Goal: Entertainment & Leisure: Browse casually

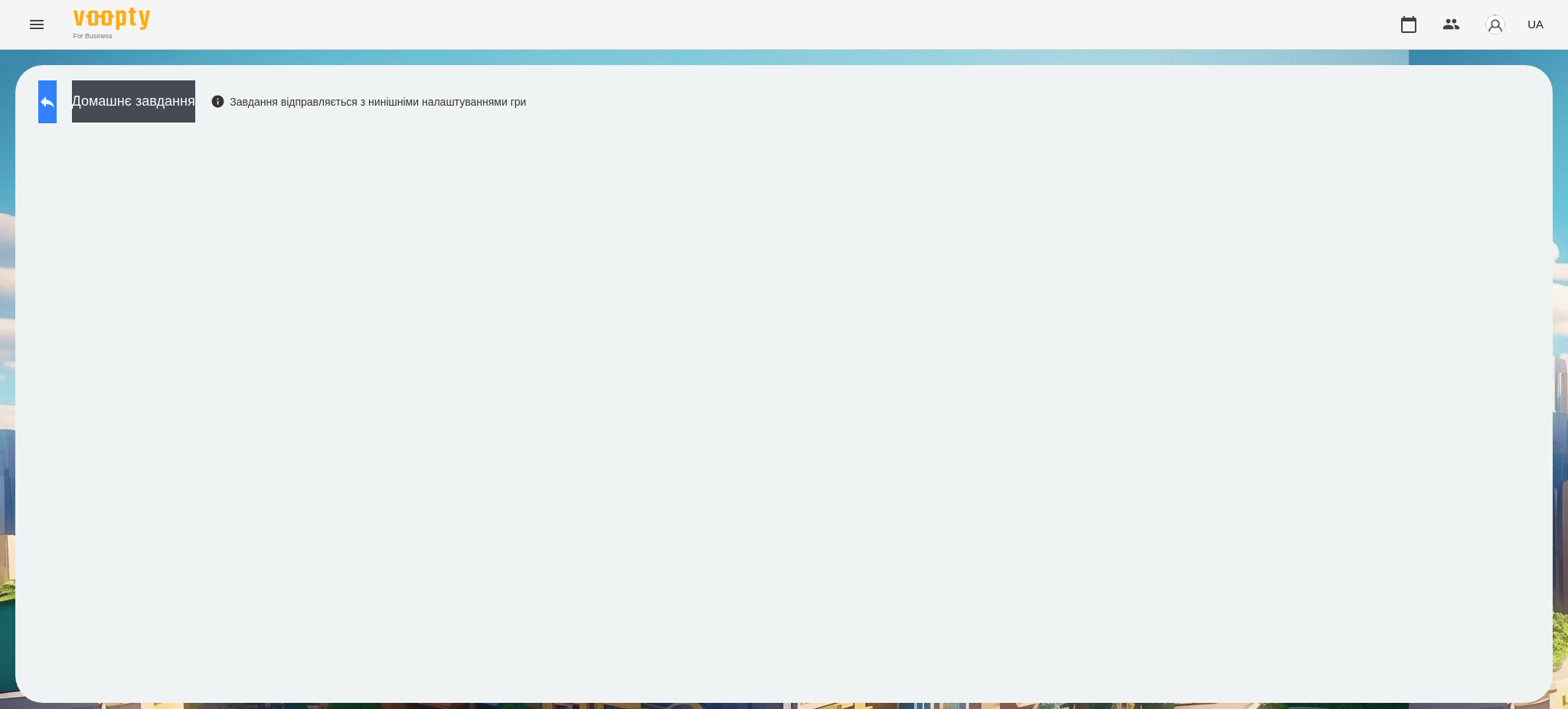
click at [56, 98] on icon at bounding box center [47, 102] width 19 height 19
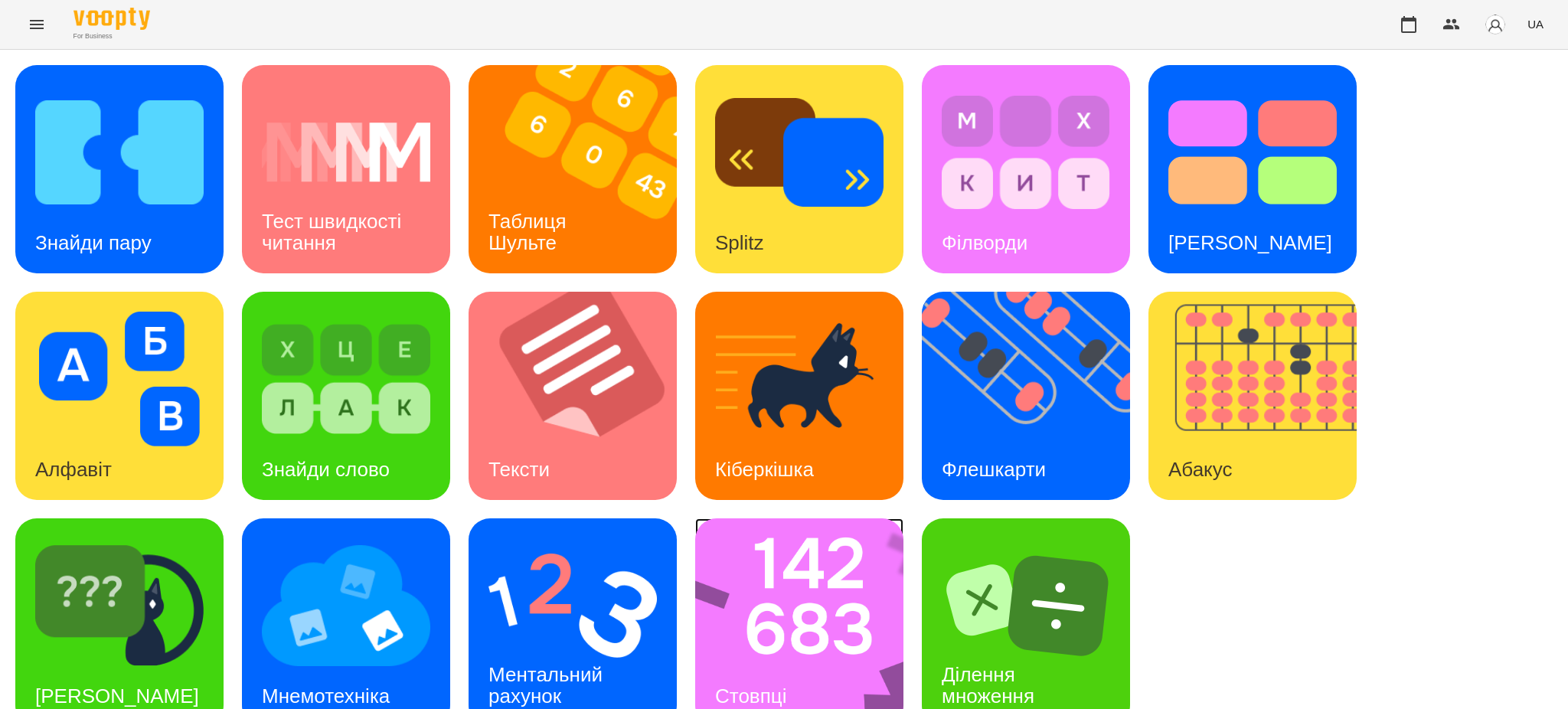
click at [800, 570] on img at bounding box center [809, 622] width 228 height 209
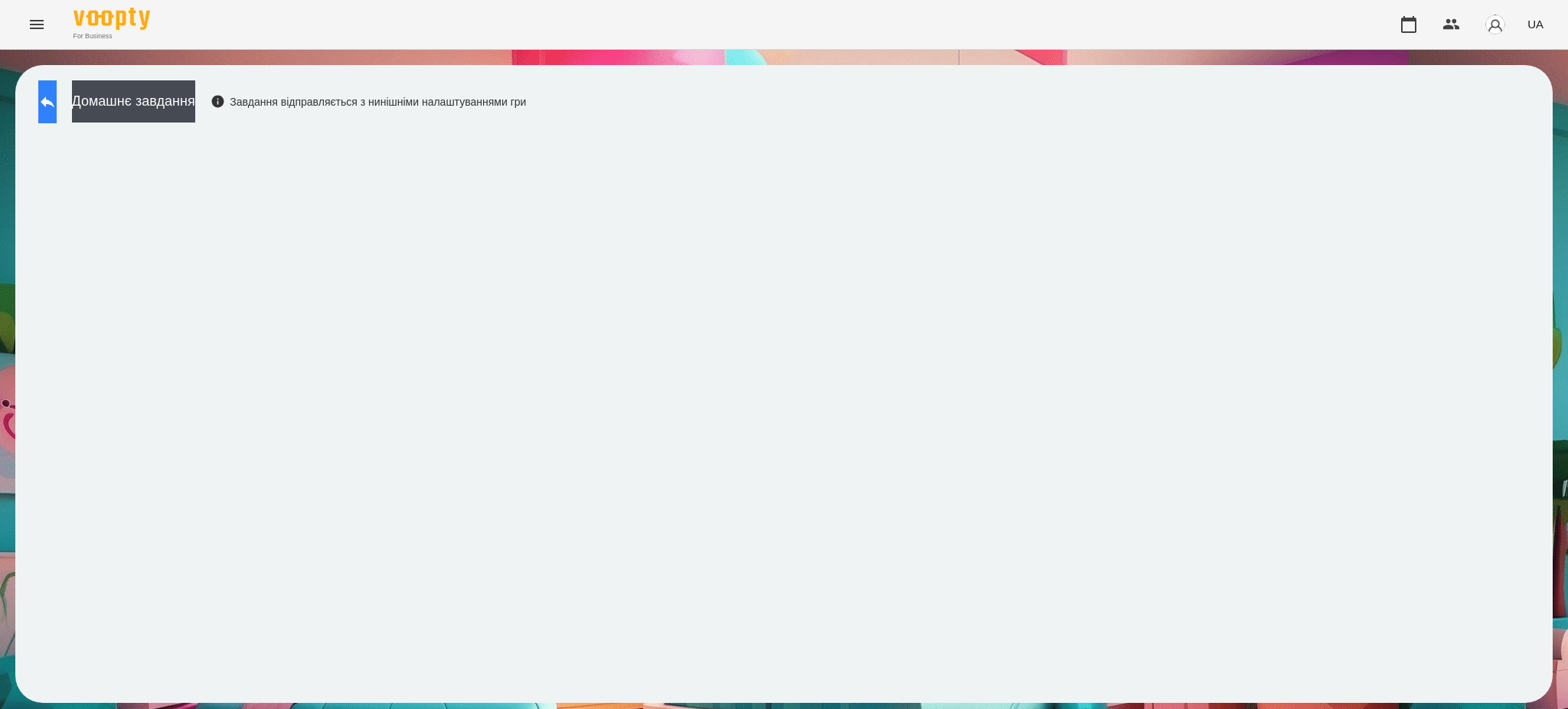
click at [53, 93] on icon at bounding box center [47, 102] width 19 height 19
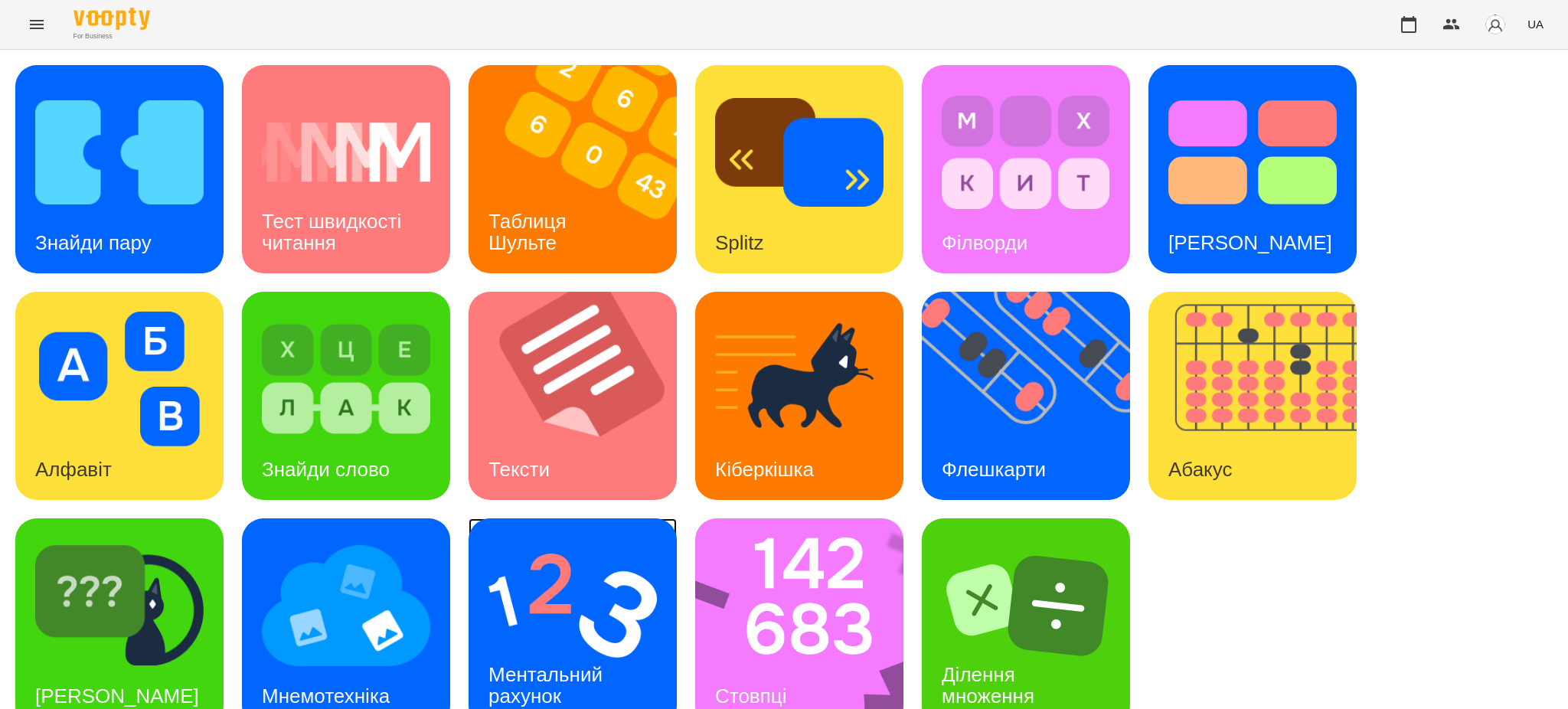
click at [617, 585] on img at bounding box center [572, 605] width 168 height 134
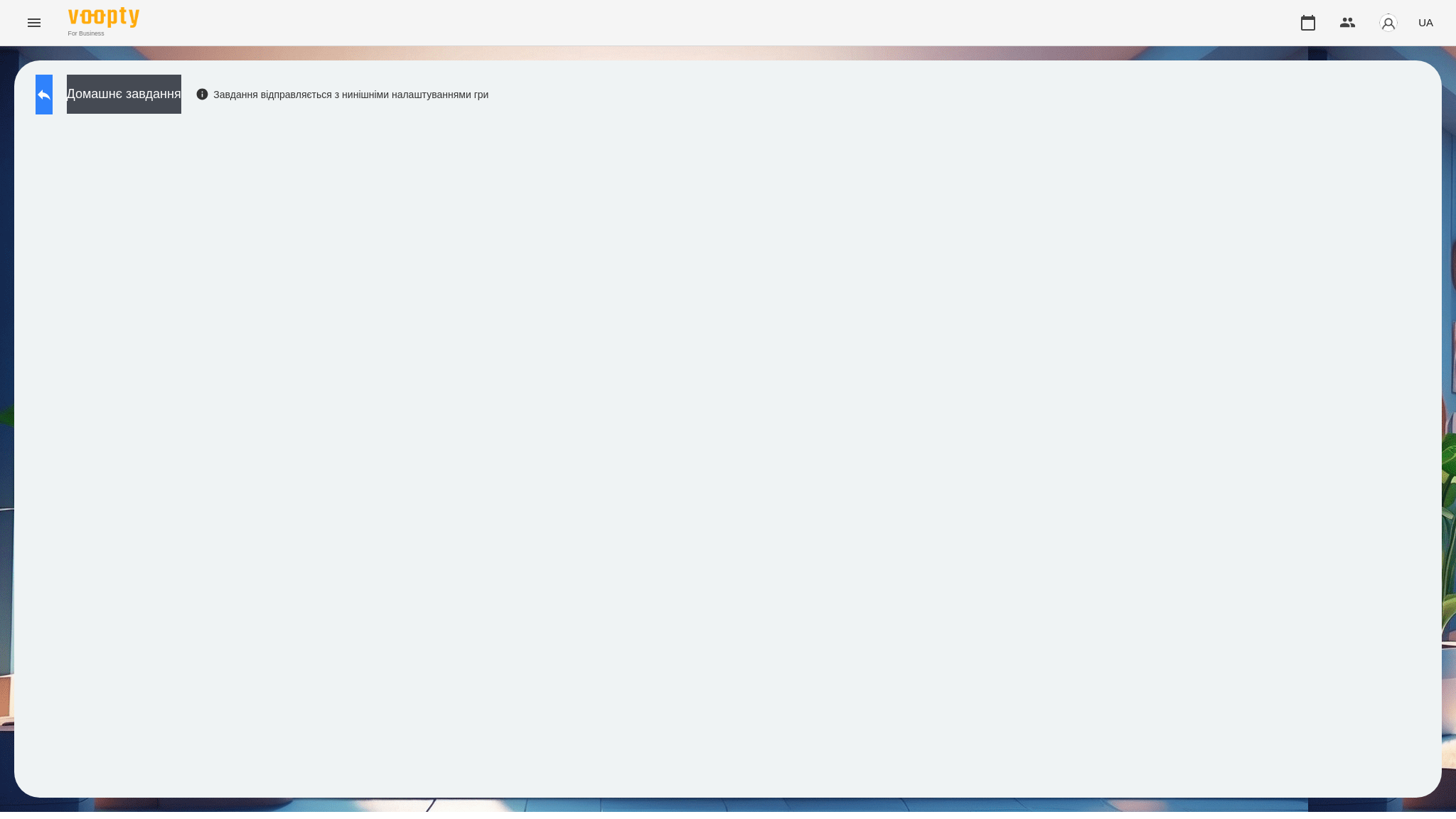
click at [50, 93] on icon at bounding box center [44, 95] width 13 height 11
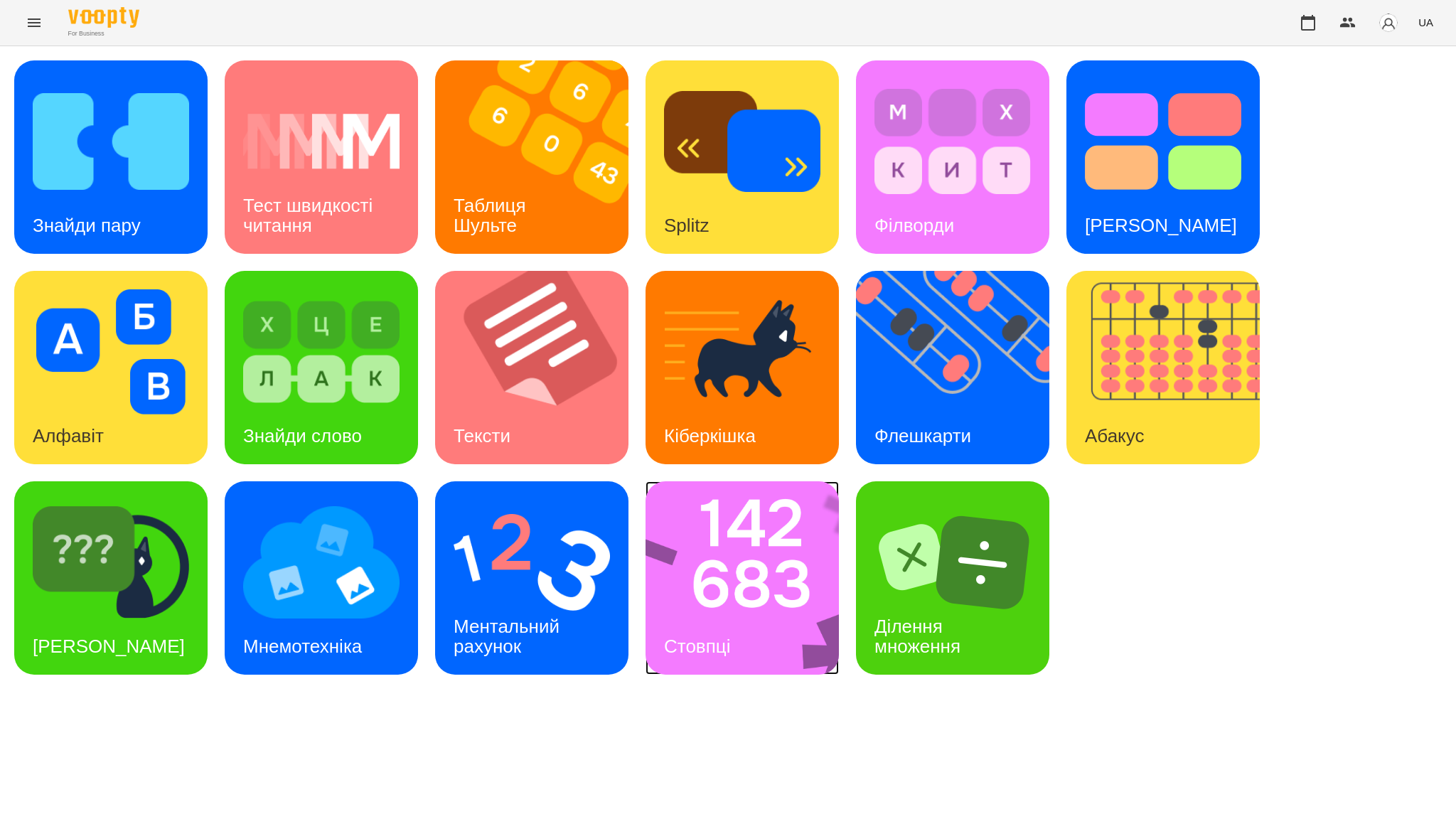
click at [803, 524] on img at bounding box center [751, 578] width 212 height 194
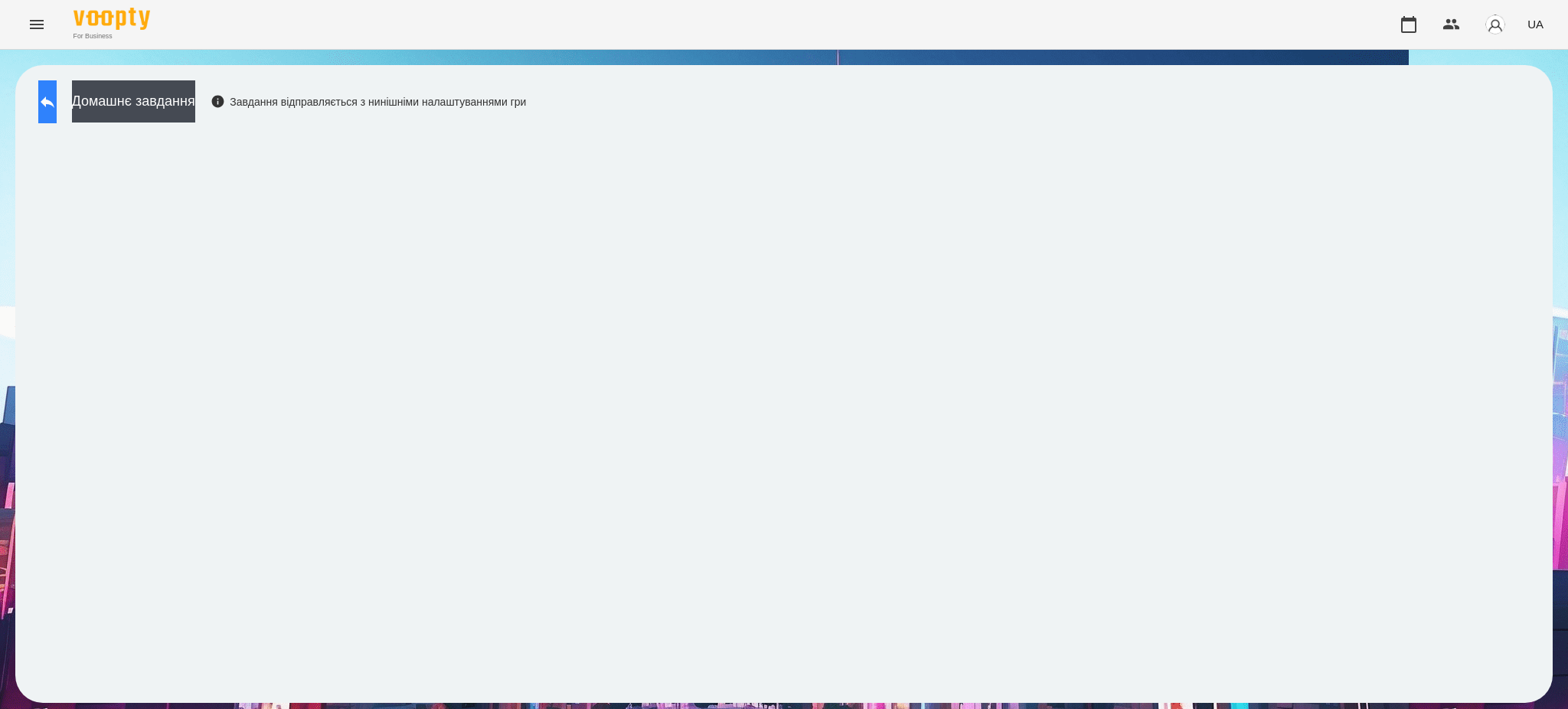
click at [56, 104] on icon at bounding box center [47, 102] width 19 height 19
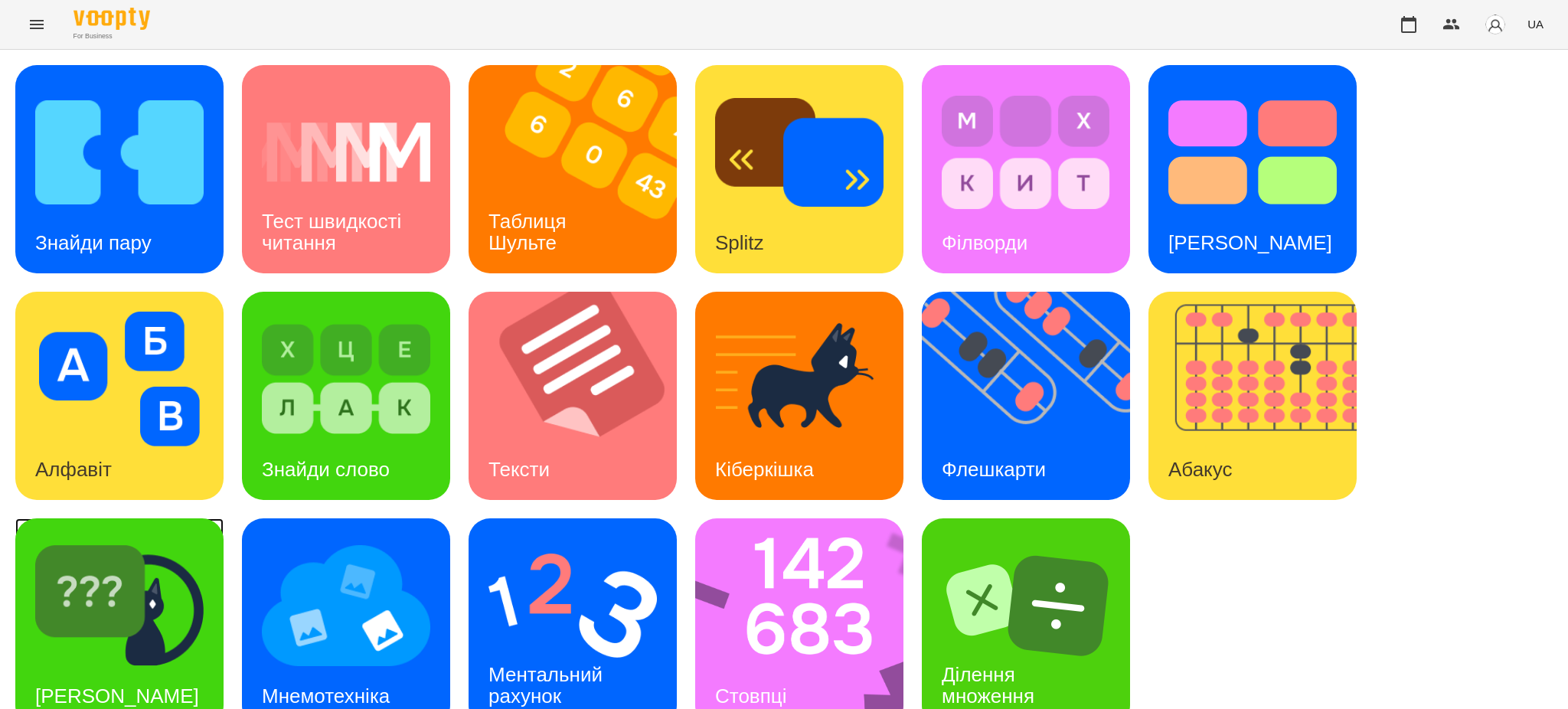
click at [111, 616] on img at bounding box center [120, 605] width 168 height 134
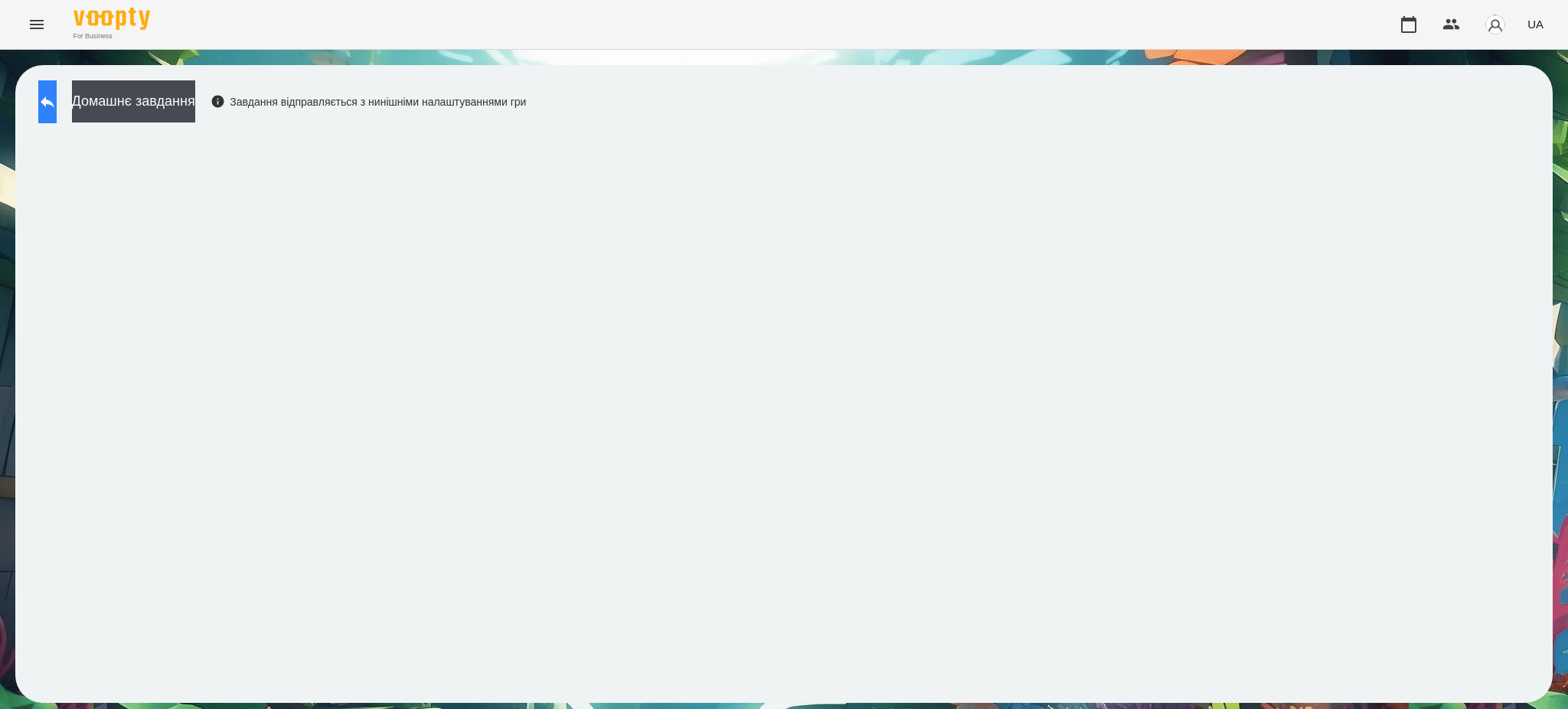
click at [54, 99] on icon at bounding box center [47, 103] width 14 height 12
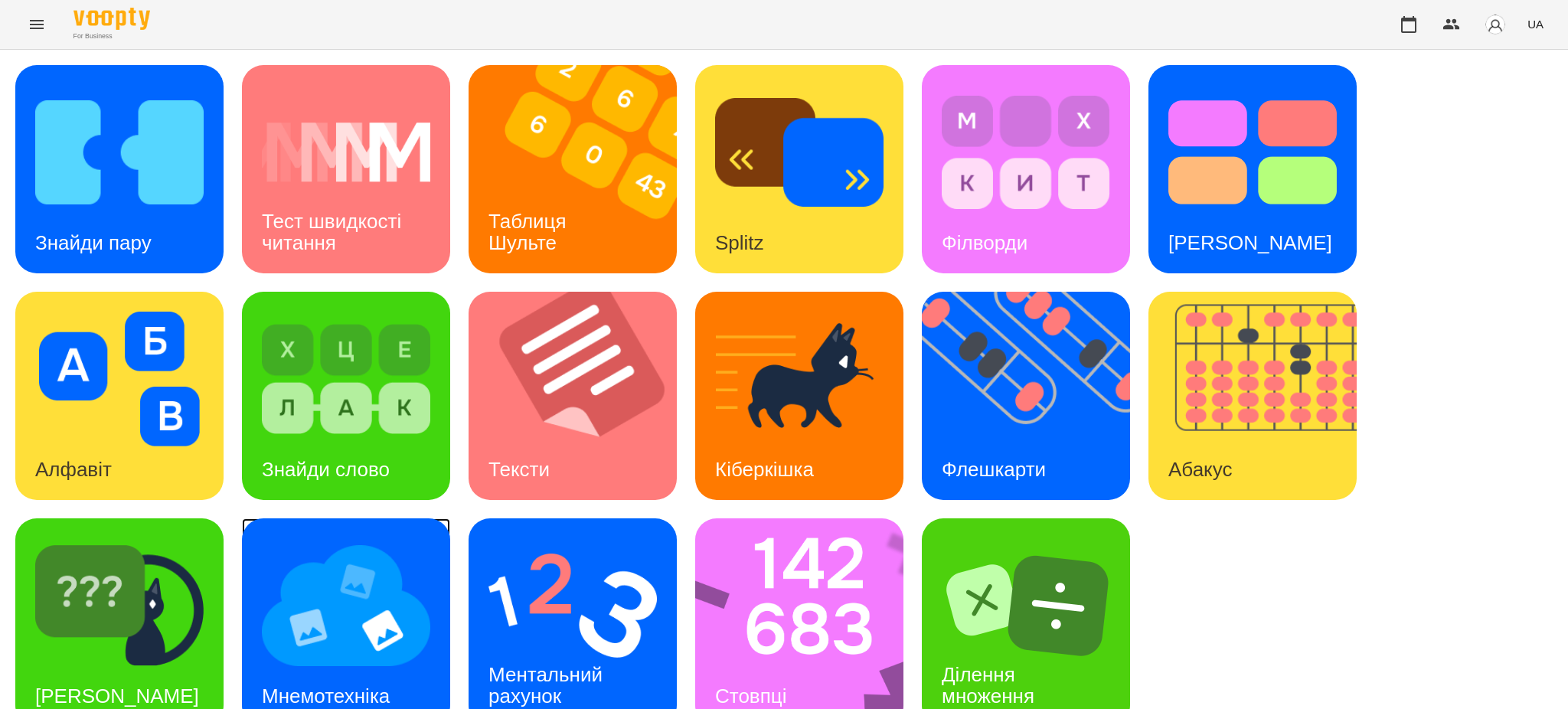
click at [410, 588] on img at bounding box center [346, 605] width 168 height 134
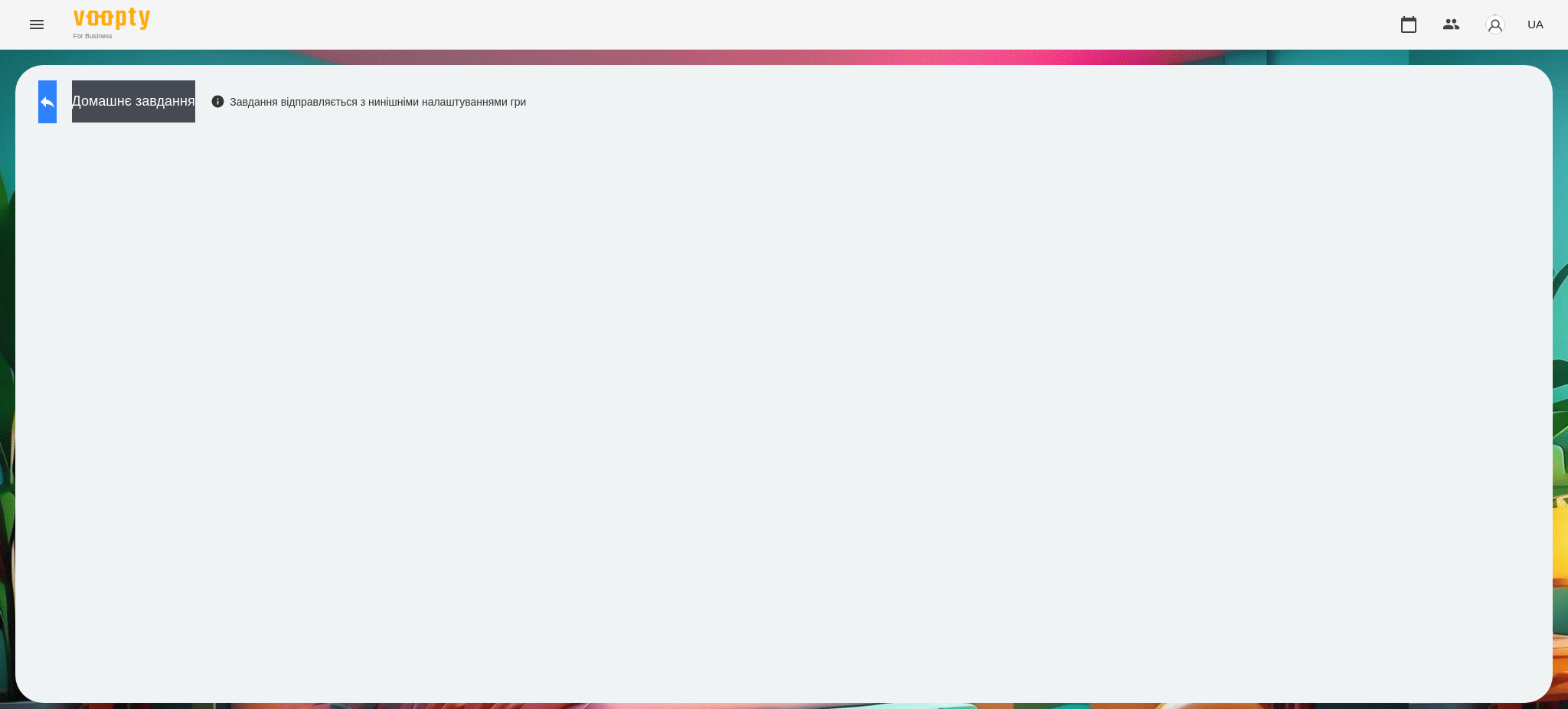
click at [56, 90] on button at bounding box center [47, 101] width 19 height 43
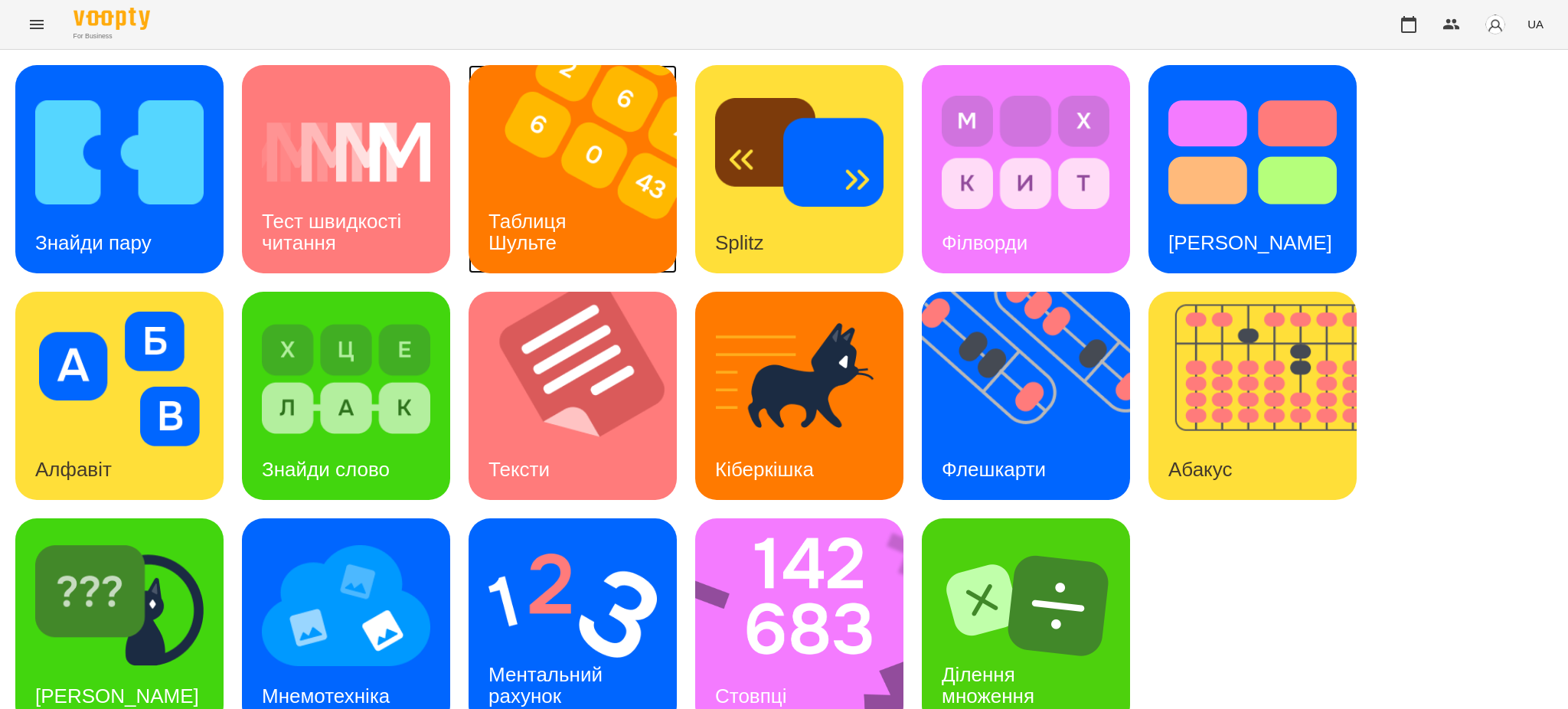
click at [511, 210] on h3 "Таблиця Шульте" at bounding box center [530, 231] width 83 height 44
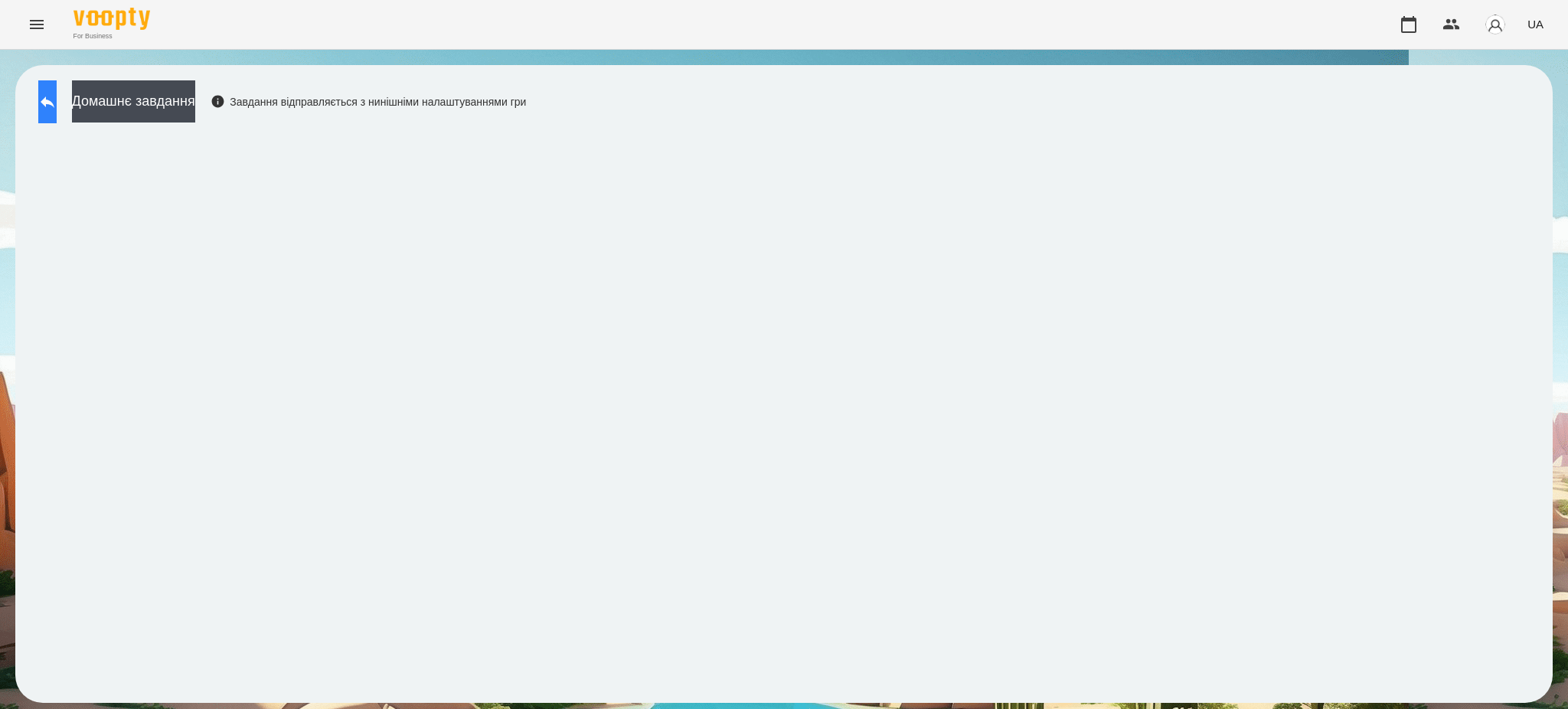
click at [54, 100] on icon at bounding box center [47, 103] width 14 height 12
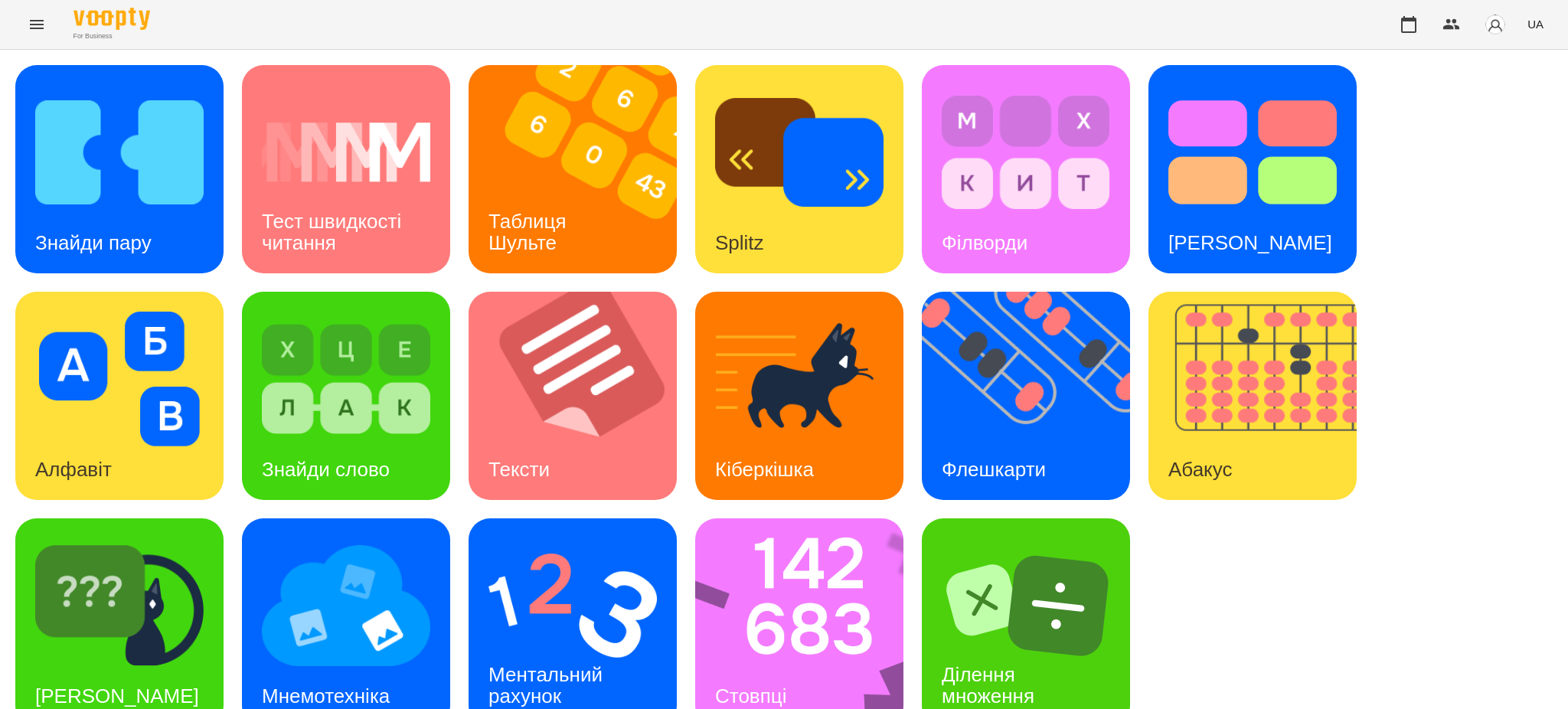
scroll to position [32, 0]
click at [789, 608] on img at bounding box center [809, 622] width 228 height 209
